Goal: Task Accomplishment & Management: Manage account settings

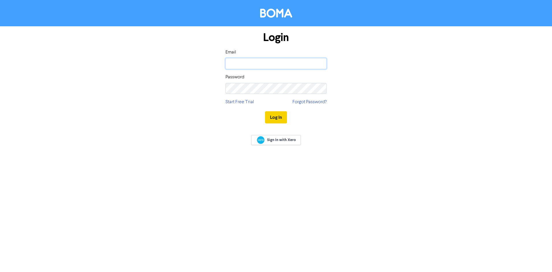
type input "[EMAIL_ADDRESS][DOMAIN_NAME]"
click at [279, 113] on button "Log In" at bounding box center [276, 117] width 22 height 12
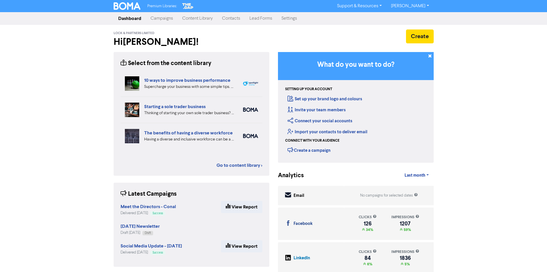
click at [161, 16] on link "Campaigns" at bounding box center [162, 19] width 32 height 12
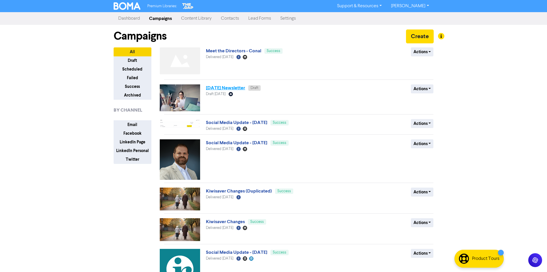
click at [238, 87] on link "[DATE] Newsletter" at bounding box center [225, 88] width 39 height 6
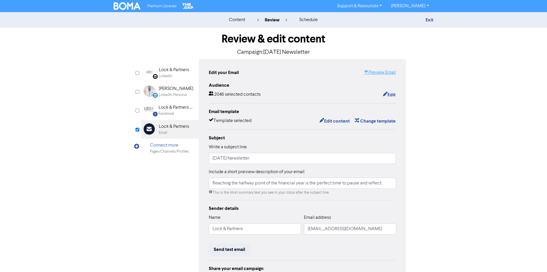
click at [387, 71] on link "Preview Email" at bounding box center [380, 72] width 32 height 7
